Goal: Transaction & Acquisition: Purchase product/service

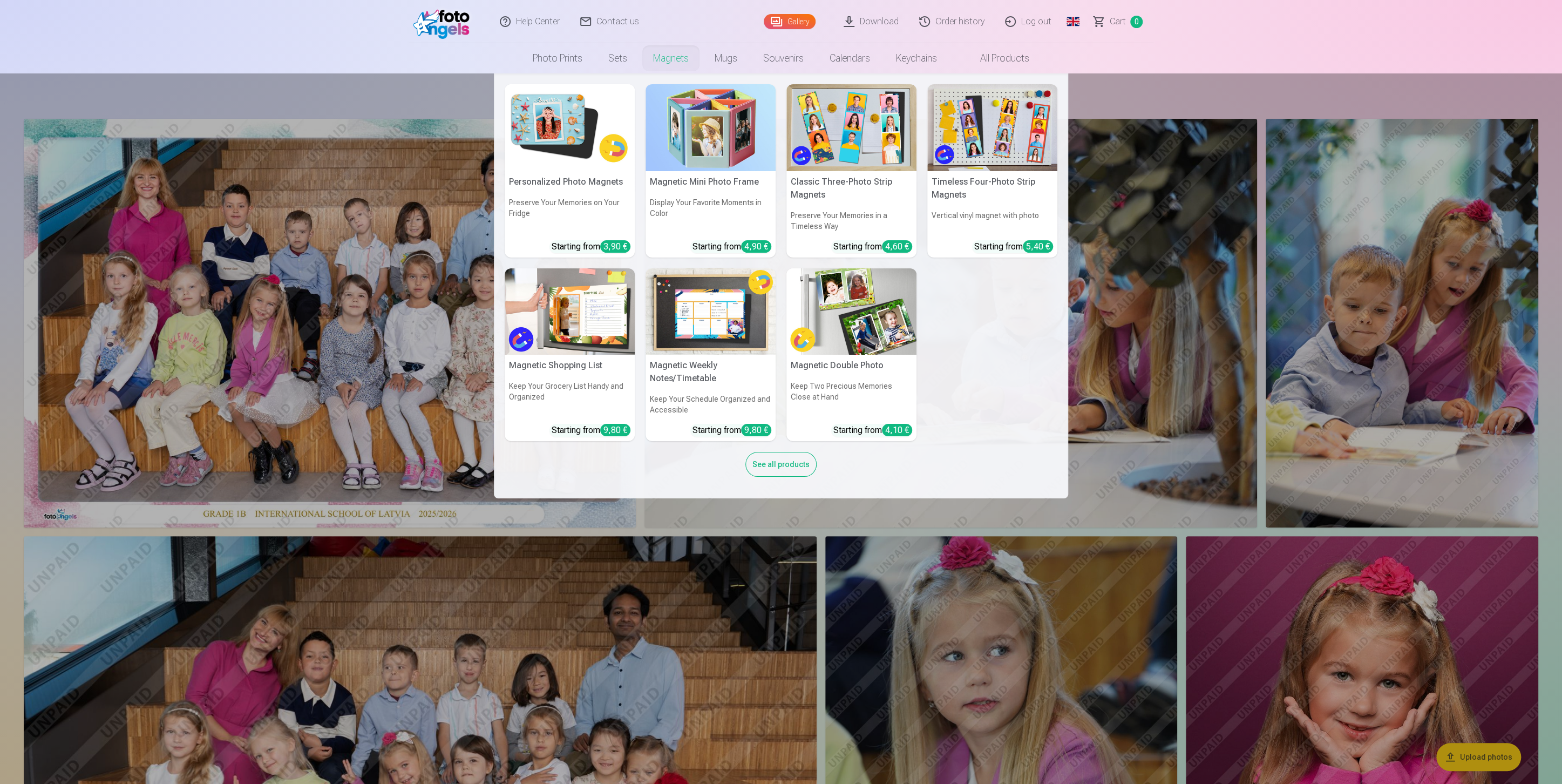
click at [664, 62] on link "Magnets" at bounding box center [671, 58] width 62 height 30
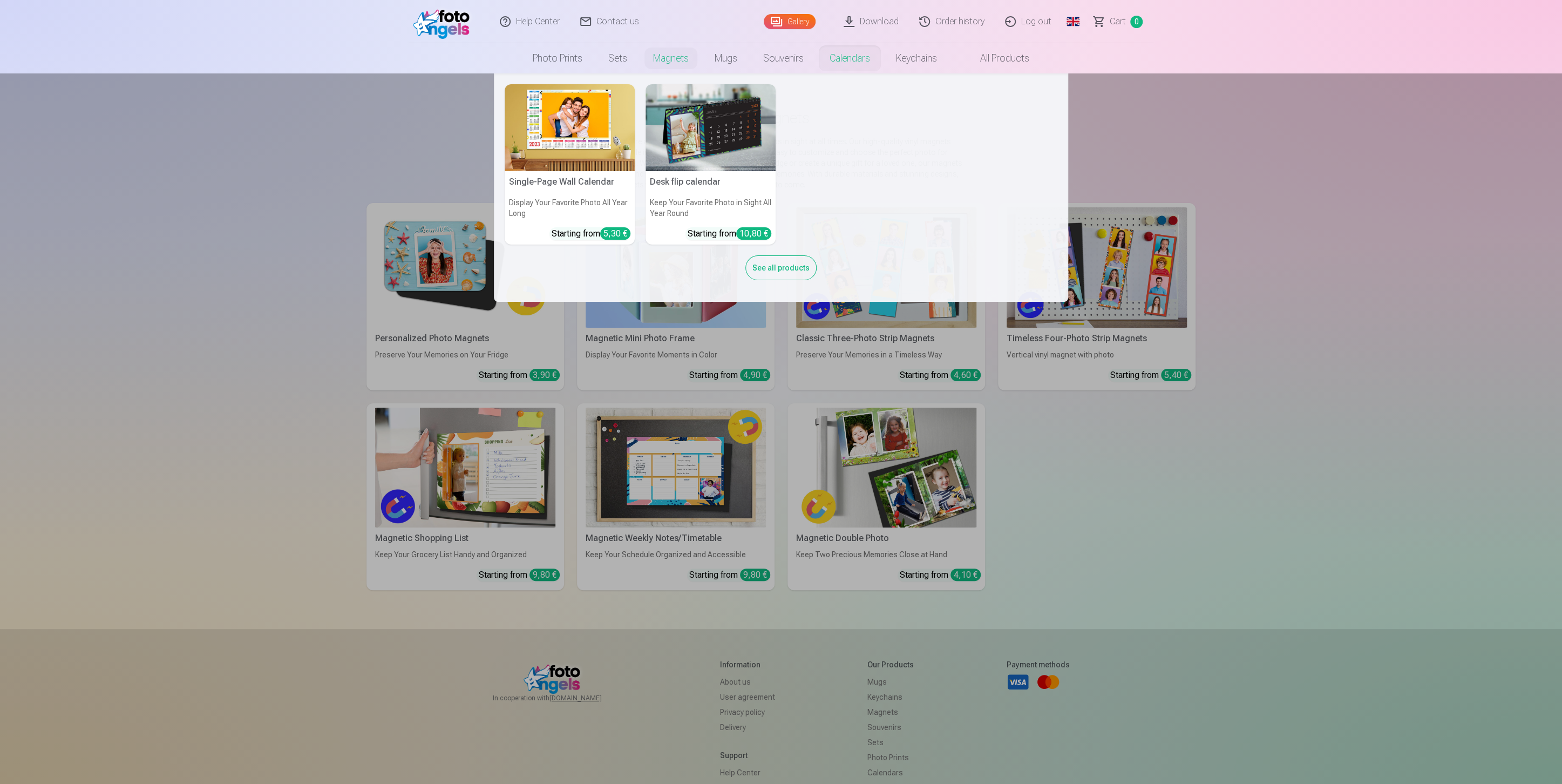
click at [604, 121] on img at bounding box center [569, 128] width 130 height 87
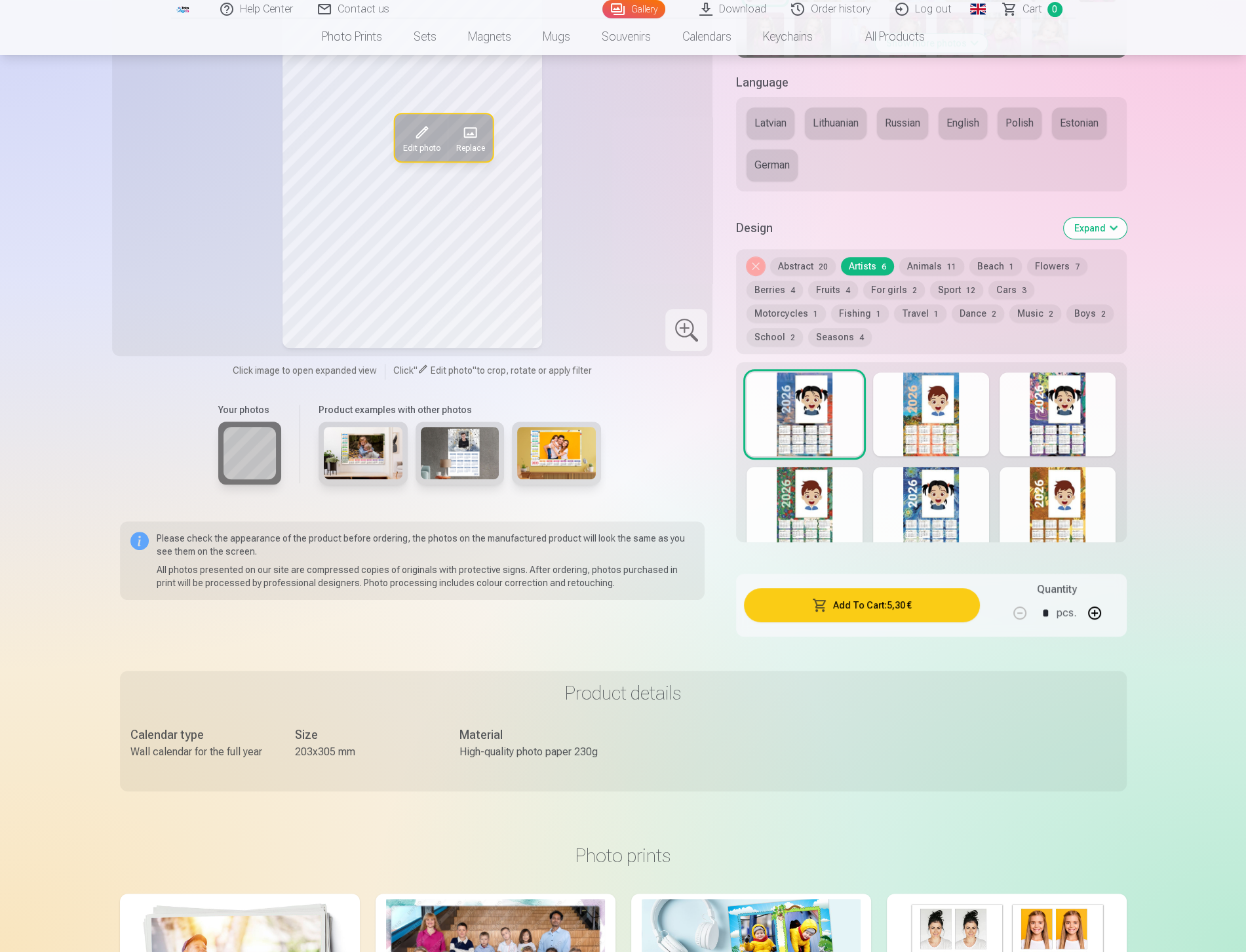
scroll to position [588, 0]
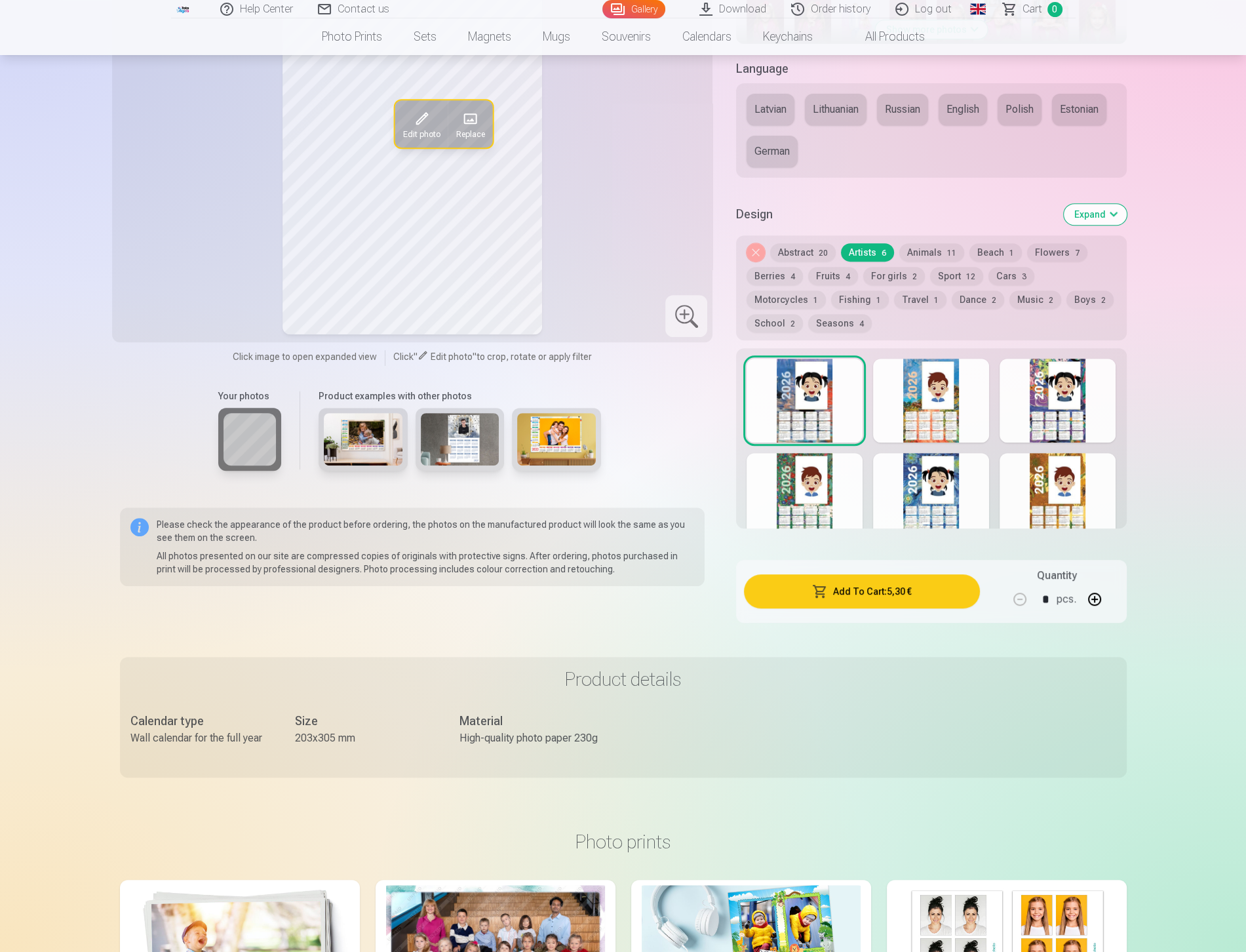
click at [929, 410] on div at bounding box center [931, 400] width 116 height 84
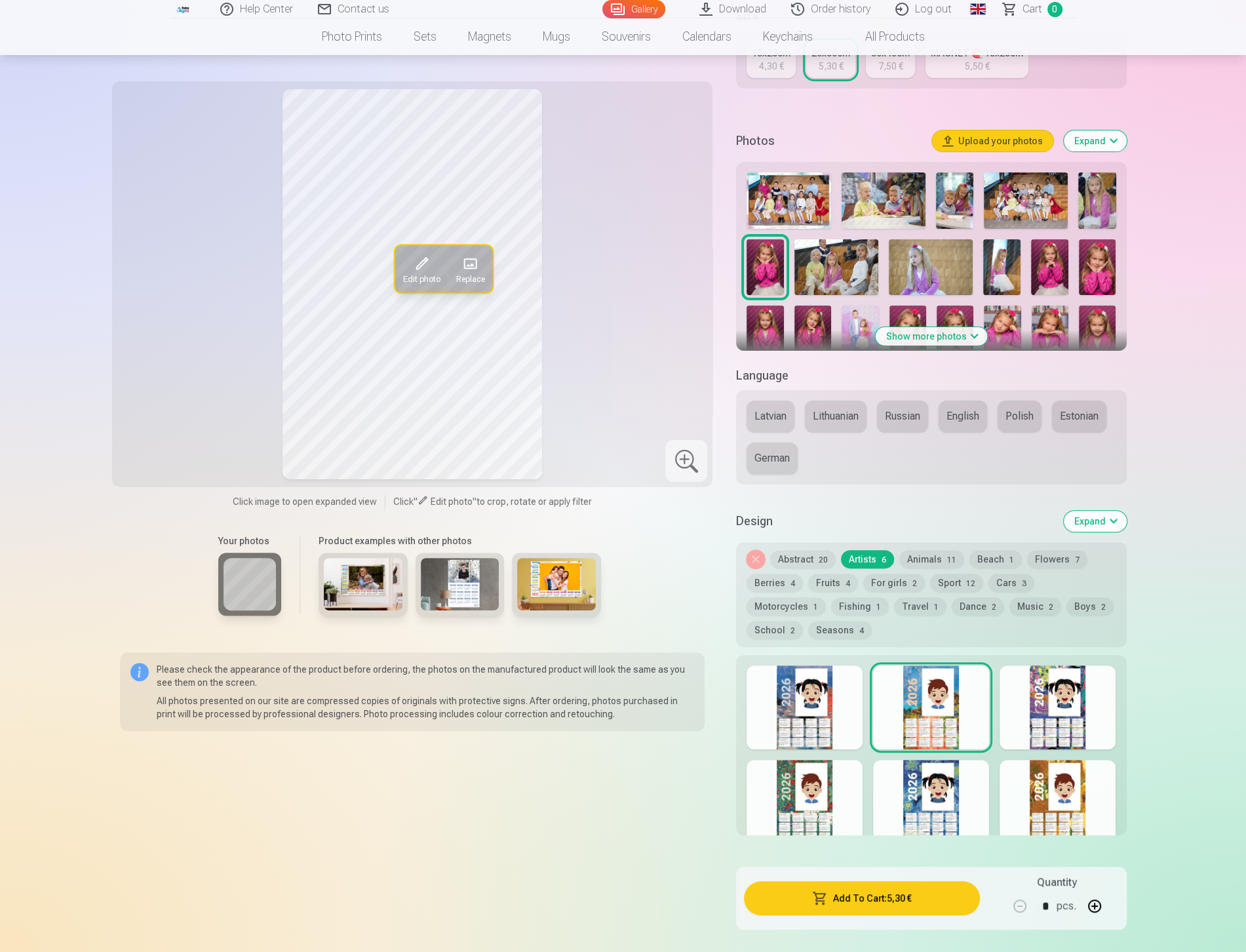
scroll to position [0, 0]
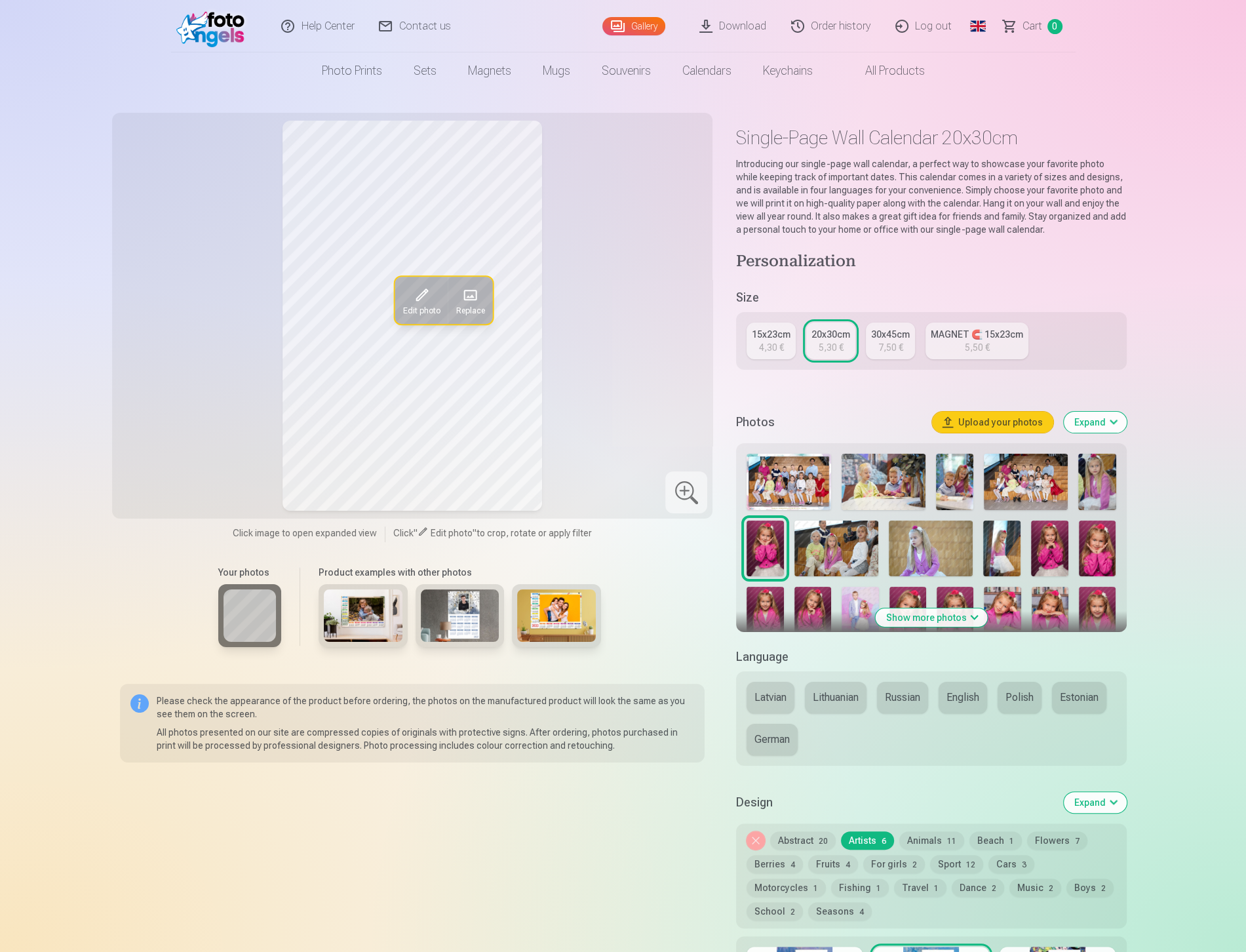
click at [352, 66] on link "Photo prints" at bounding box center [352, 71] width 92 height 37
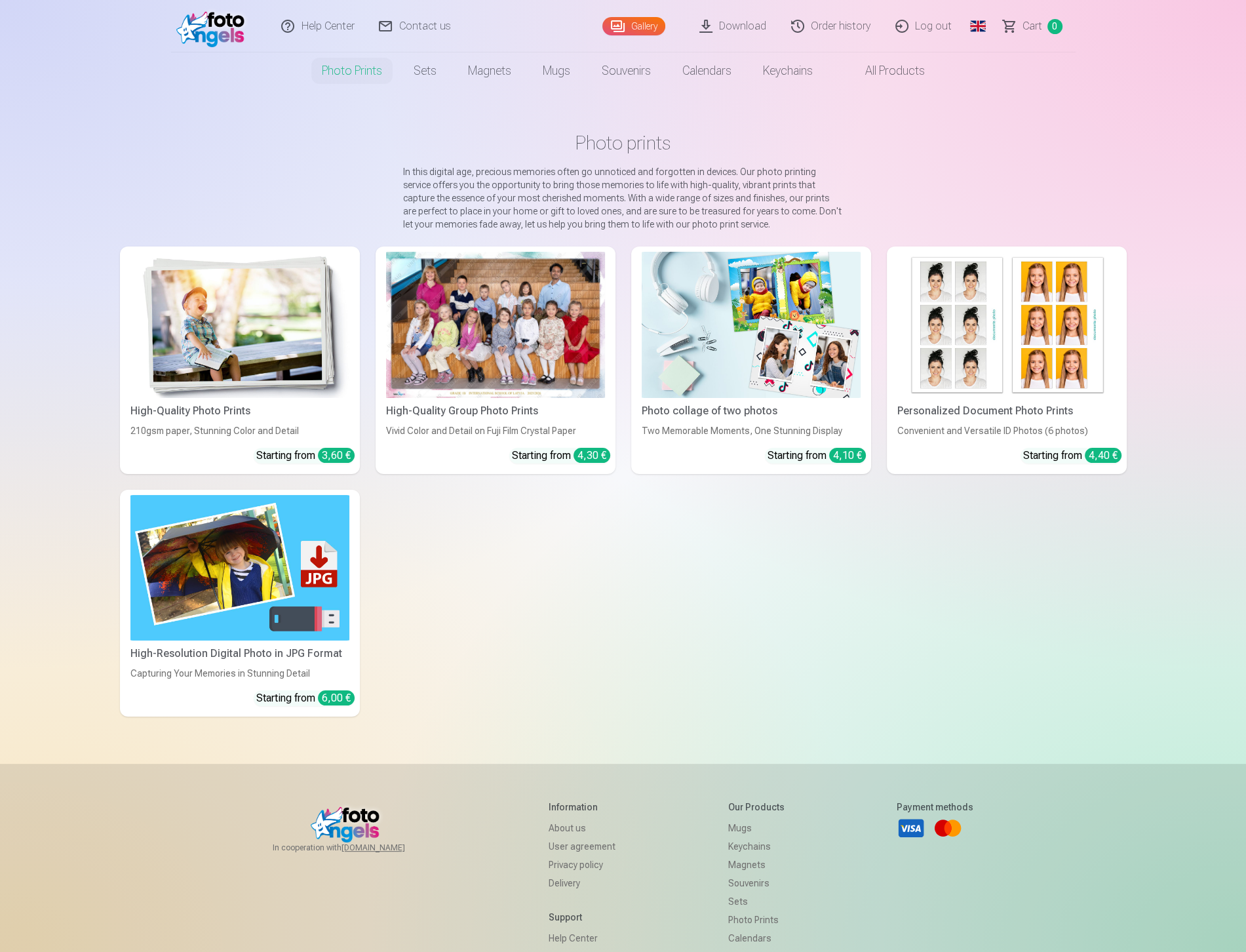
click at [298, 337] on img at bounding box center [240, 325] width 219 height 146
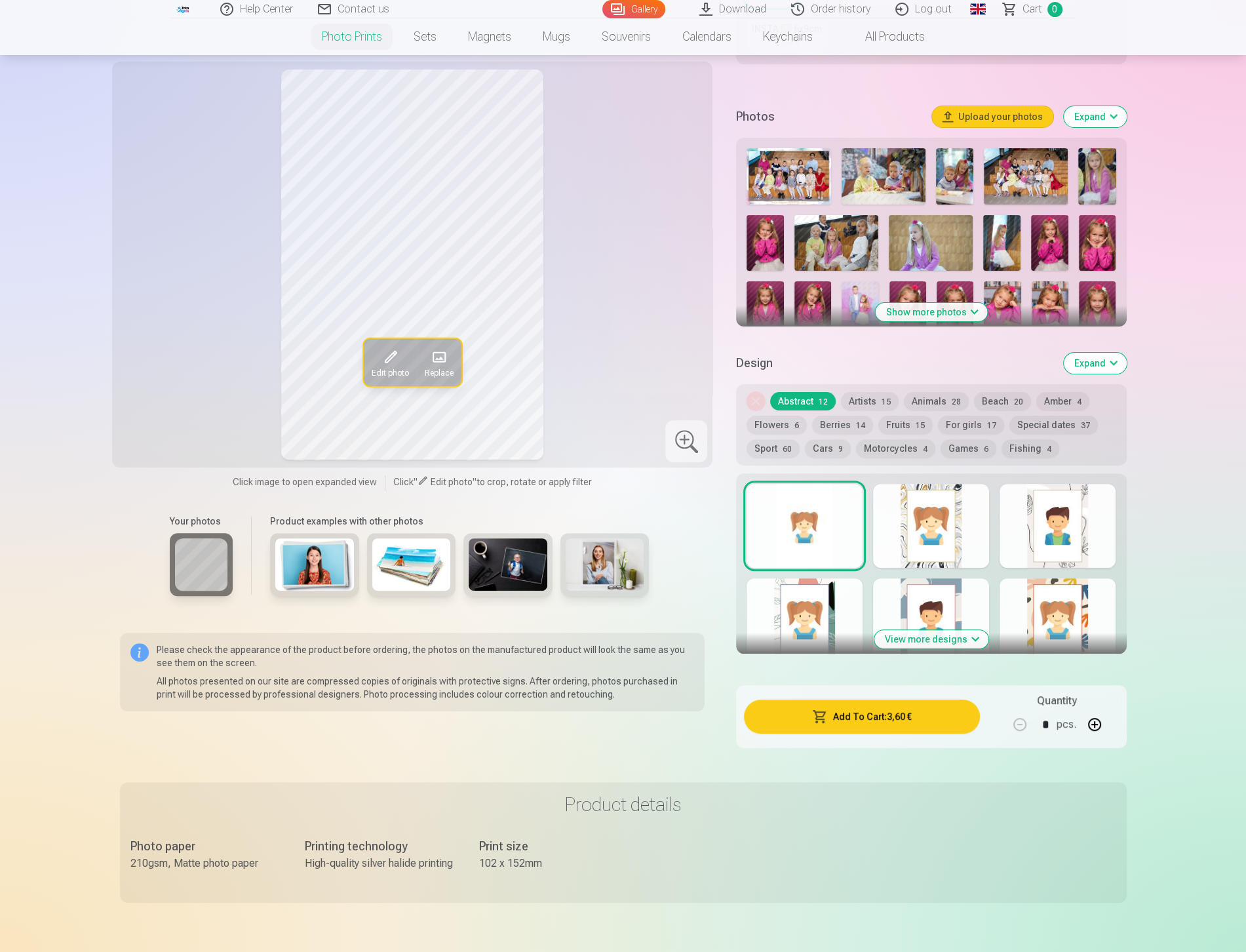
scroll to position [372, 0]
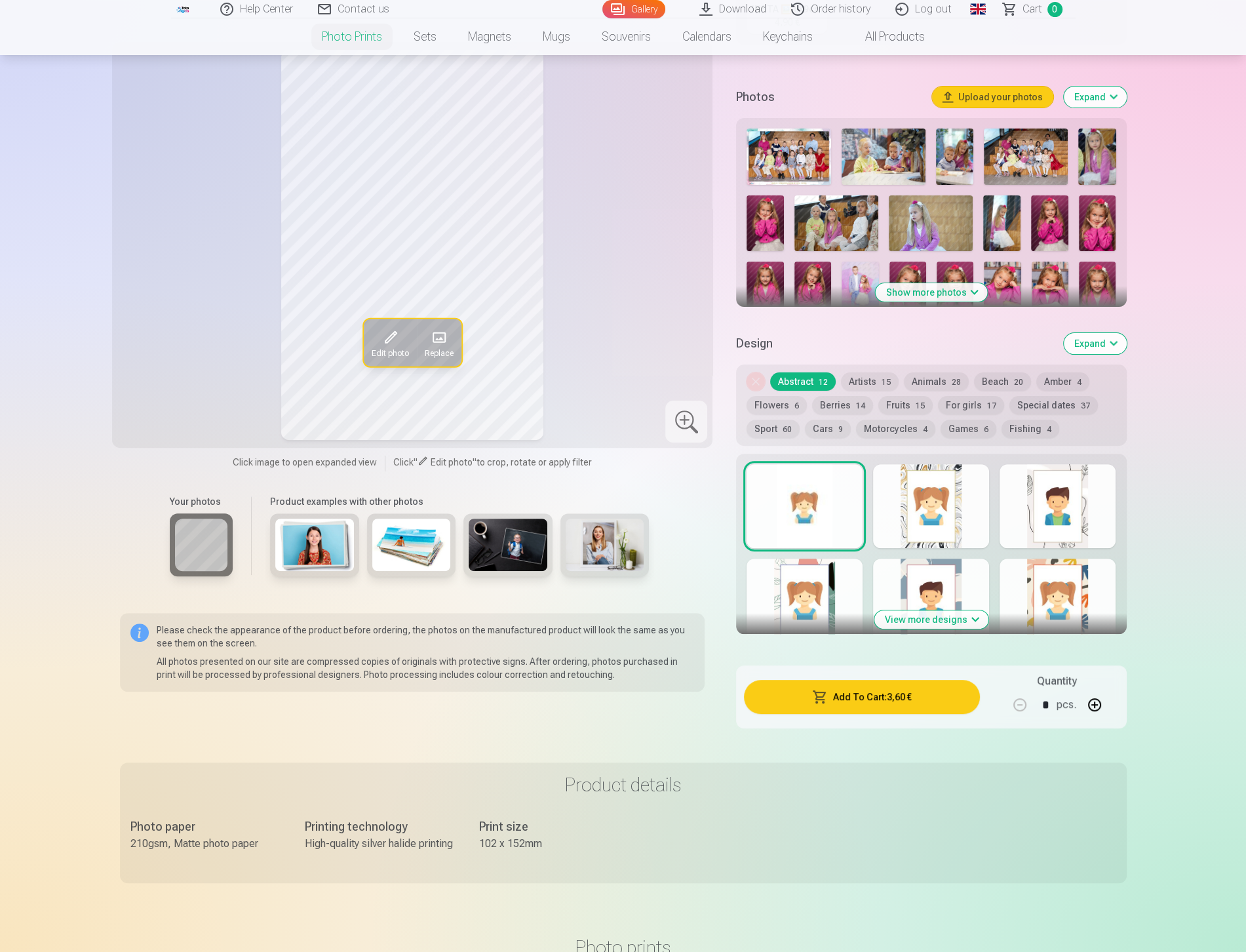
click at [948, 513] on div at bounding box center [931, 506] width 116 height 84
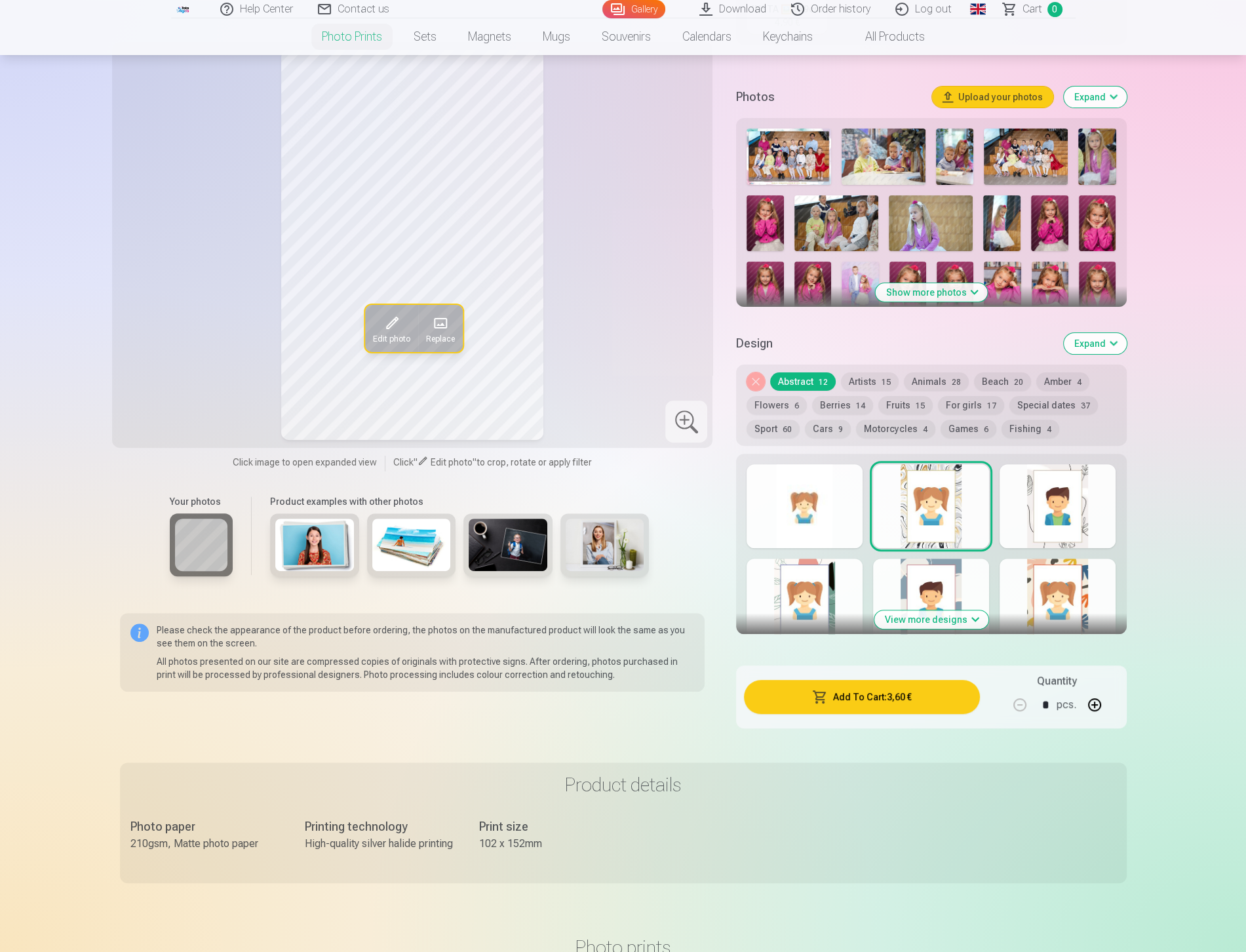
click at [1051, 509] on div at bounding box center [1058, 506] width 116 height 84
click at [1054, 584] on div at bounding box center [1058, 600] width 116 height 84
click at [926, 579] on div at bounding box center [931, 600] width 116 height 84
click at [794, 590] on div at bounding box center [805, 600] width 116 height 84
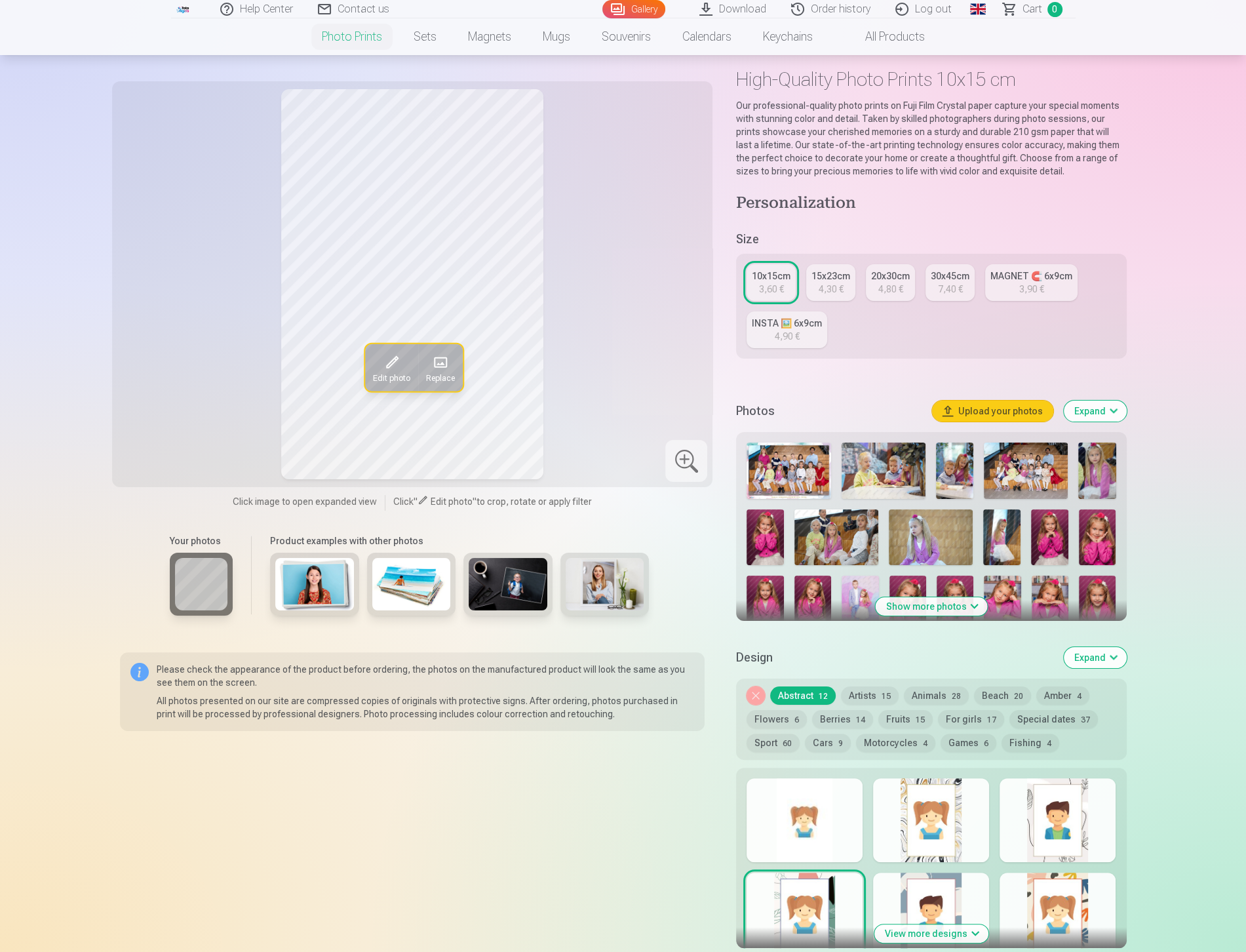
scroll to position [0, 0]
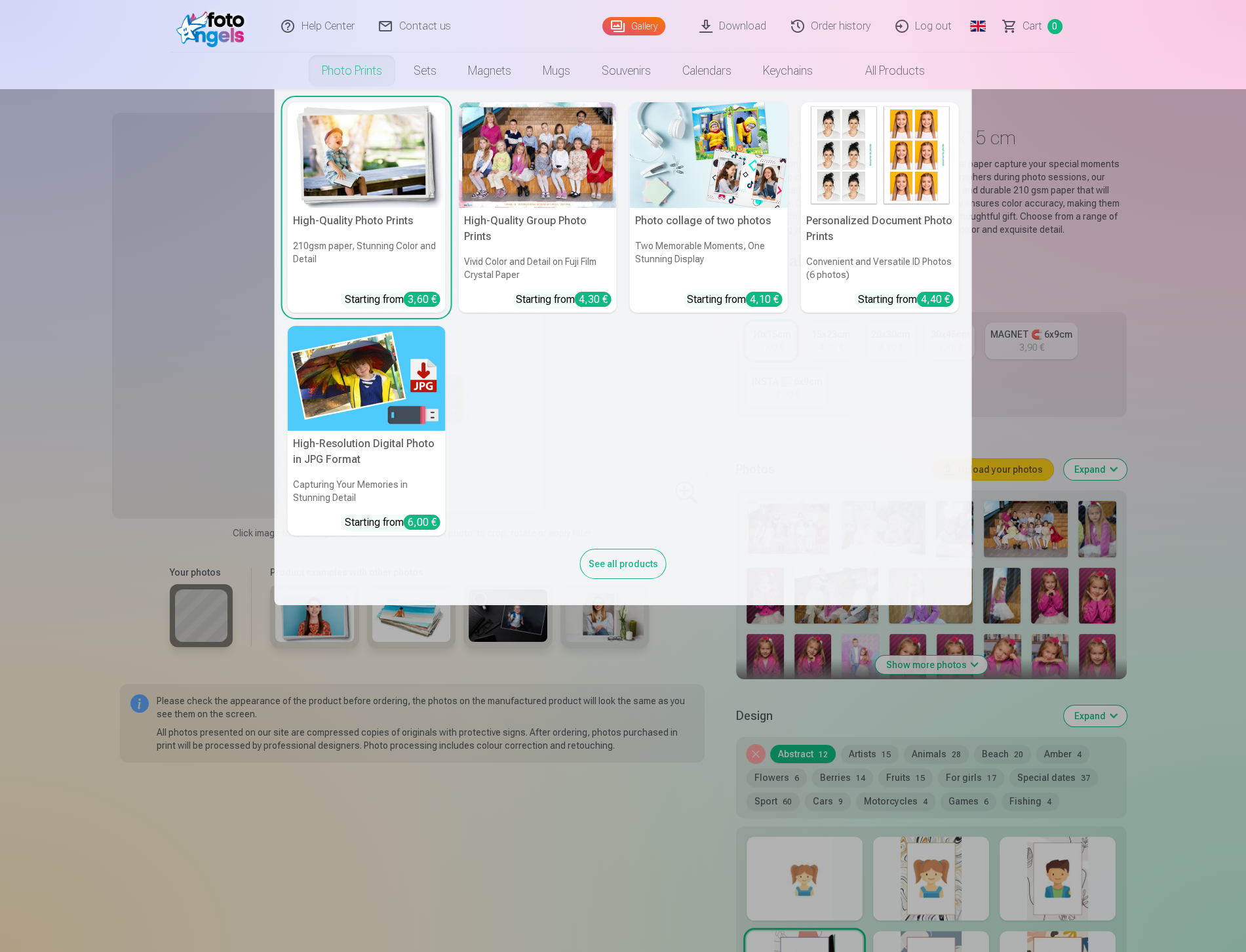
click at [691, 185] on img at bounding box center [709, 155] width 158 height 105
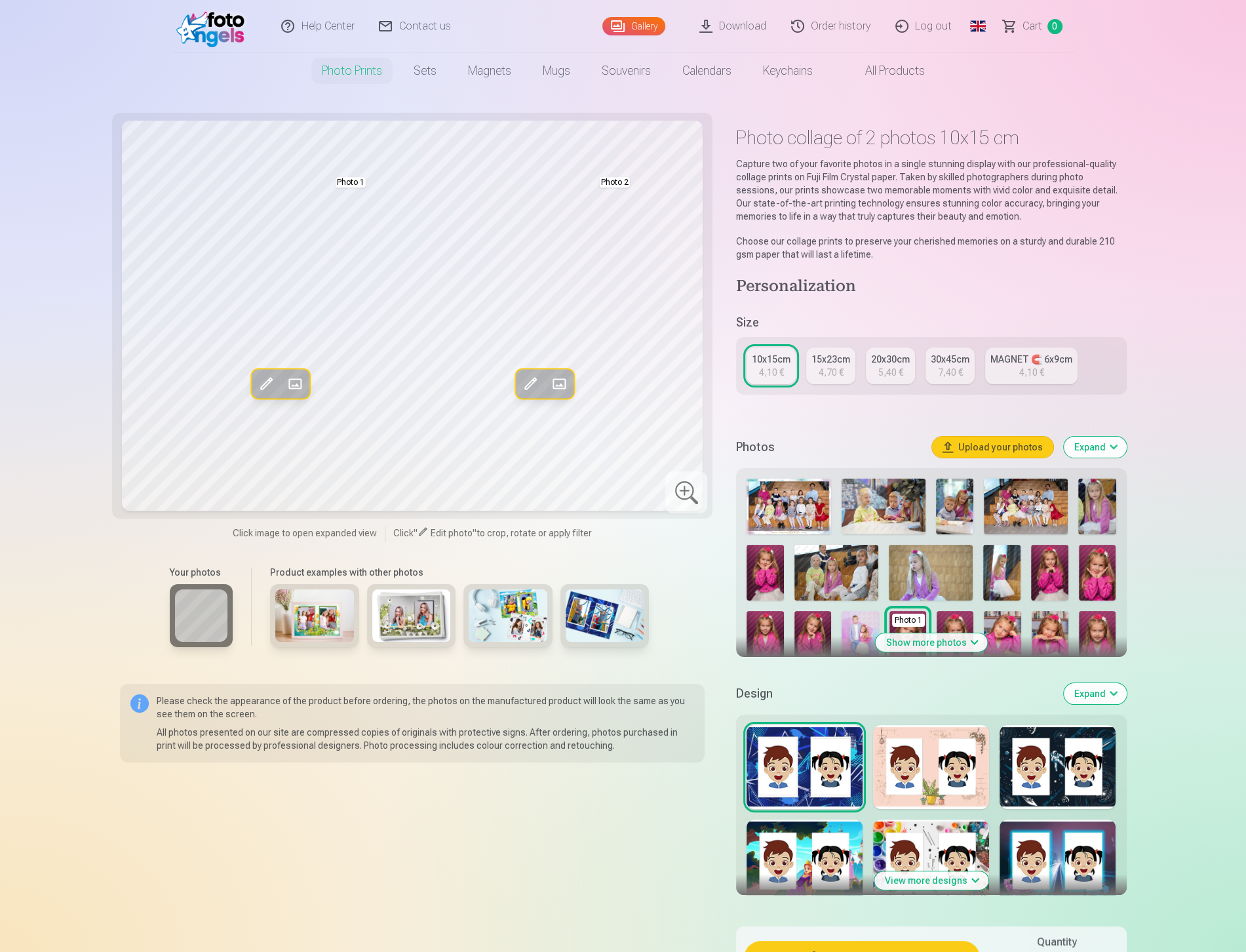
click at [1059, 759] on div at bounding box center [1058, 767] width 116 height 84
click at [947, 774] on div at bounding box center [931, 767] width 116 height 84
click at [1056, 771] on div at bounding box center [1058, 767] width 116 height 84
click at [1068, 849] on div at bounding box center [1058, 861] width 116 height 84
click at [879, 857] on div at bounding box center [931, 861] width 116 height 84
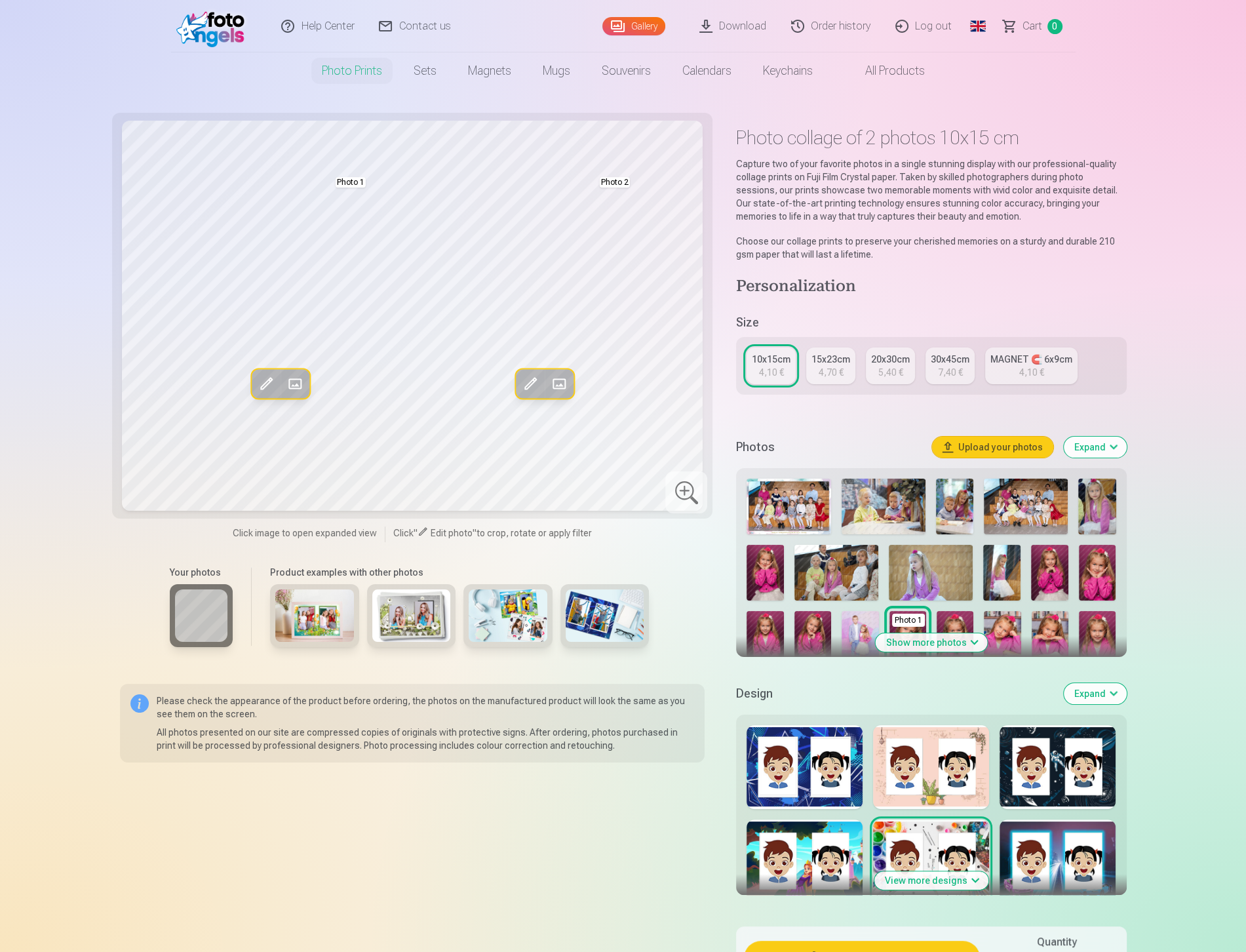
click at [819, 857] on div at bounding box center [805, 861] width 116 height 84
click at [838, 780] on div at bounding box center [805, 767] width 116 height 84
click at [1041, 359] on div "MAGNET 🧲 6x9cm" at bounding box center [1031, 359] width 82 height 13
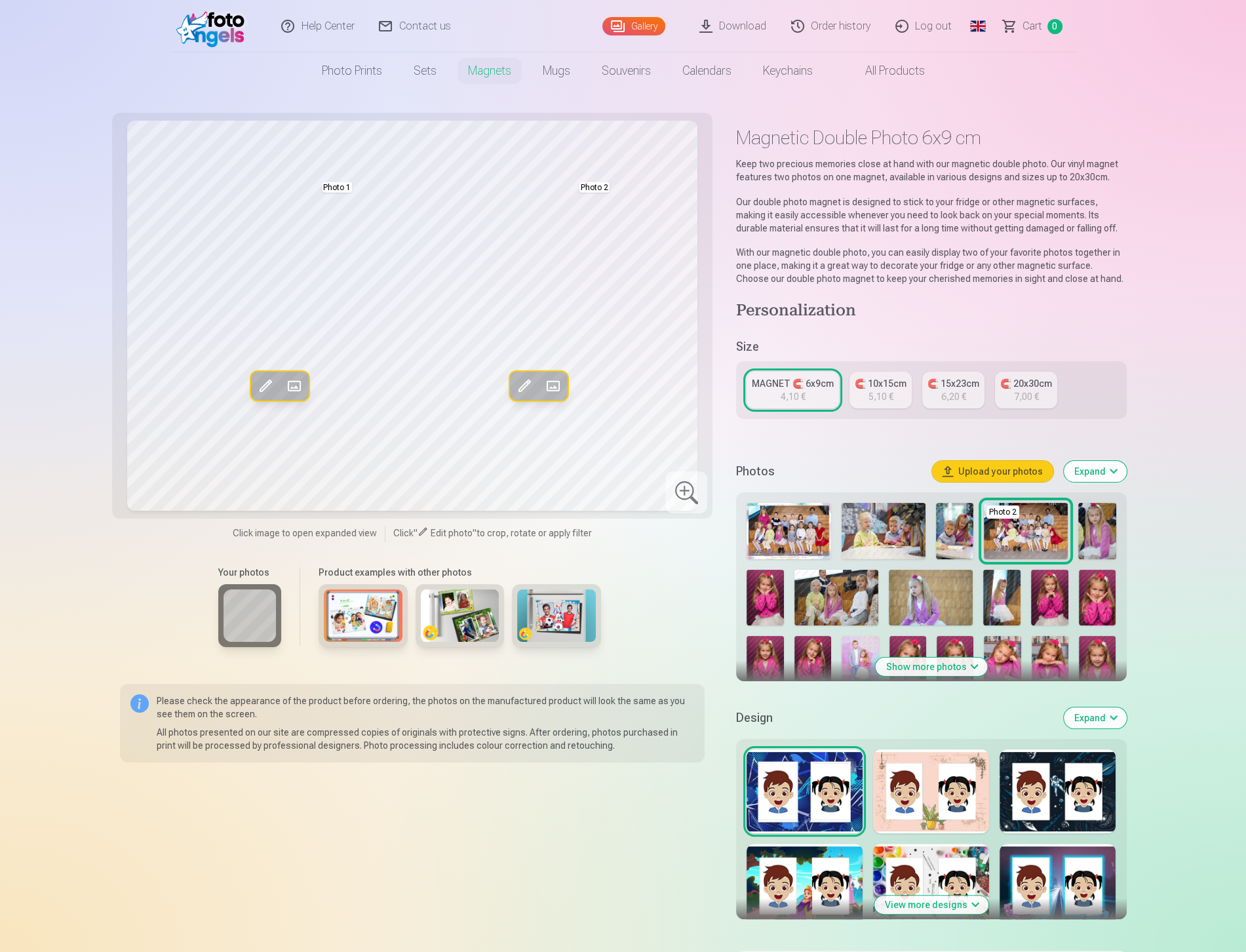
click at [957, 670] on button "Show more photos" at bounding box center [931, 667] width 112 height 18
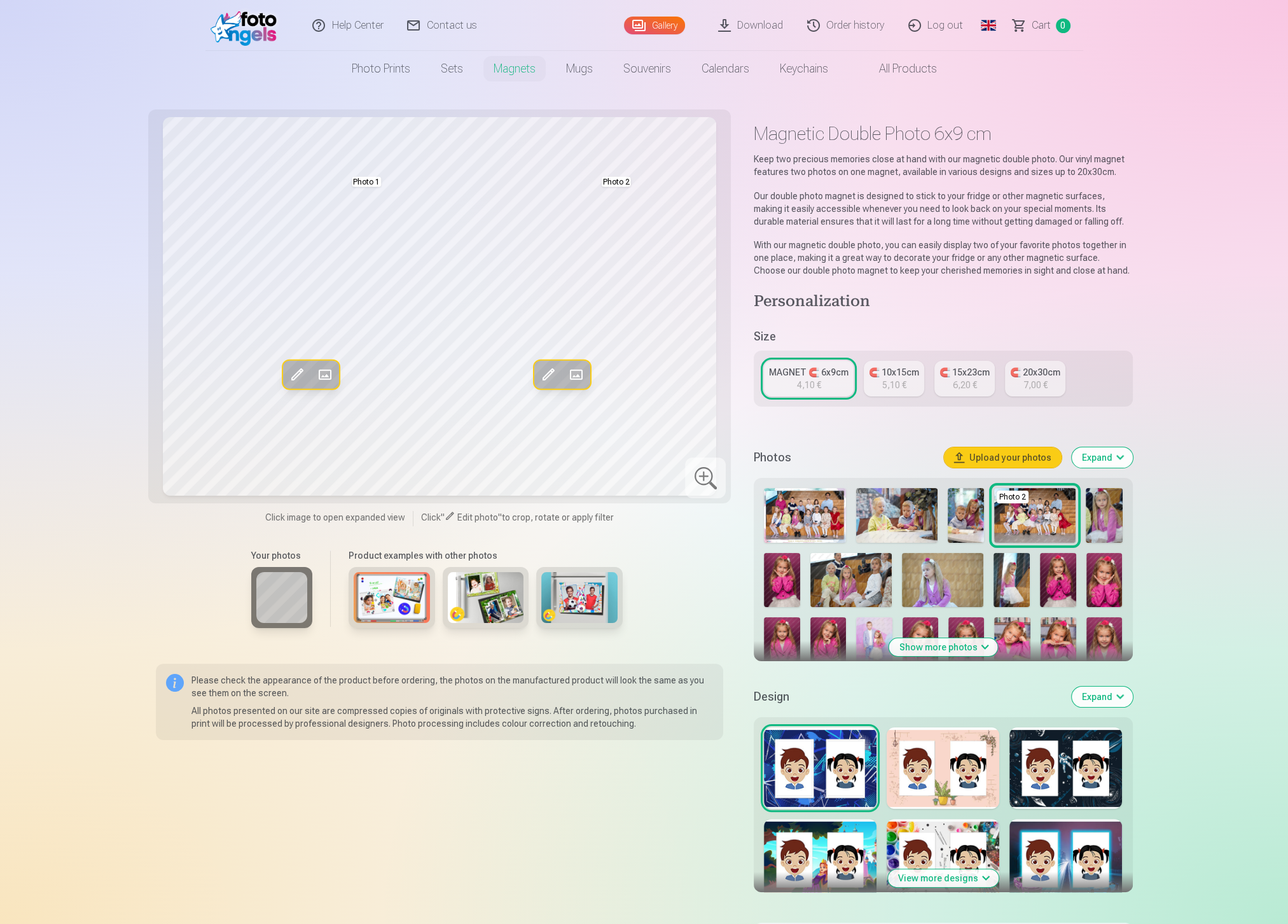
click at [829, 754] on div at bounding box center [820, 768] width 113 height 81
click at [950, 760] on div at bounding box center [943, 768] width 113 height 81
click at [1044, 751] on div at bounding box center [1066, 768] width 113 height 81
